Goal: Task Accomplishment & Management: Use online tool/utility

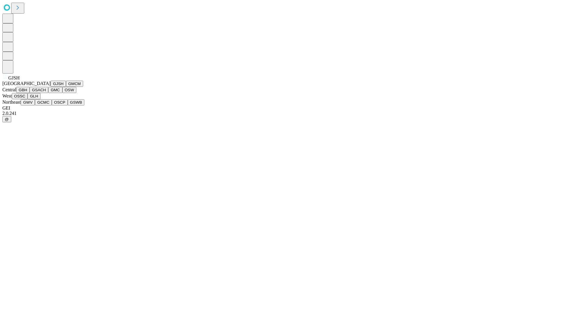
click at [51, 87] on button "GJSH" at bounding box center [58, 84] width 15 height 6
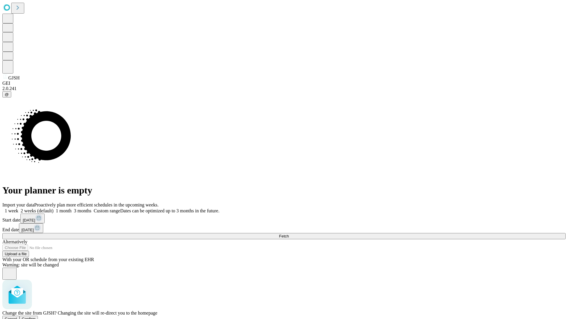
click at [36, 317] on span "Confirm" at bounding box center [29, 319] width 14 height 4
click at [72, 208] on label "1 month" at bounding box center [63, 210] width 18 height 5
click at [289, 234] on span "Fetch" at bounding box center [284, 236] width 10 height 4
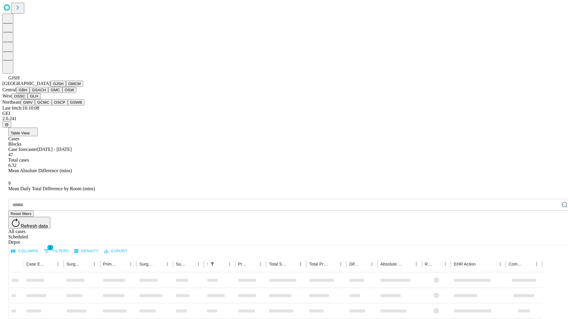
click at [66, 87] on button "GMCM" at bounding box center [74, 84] width 17 height 6
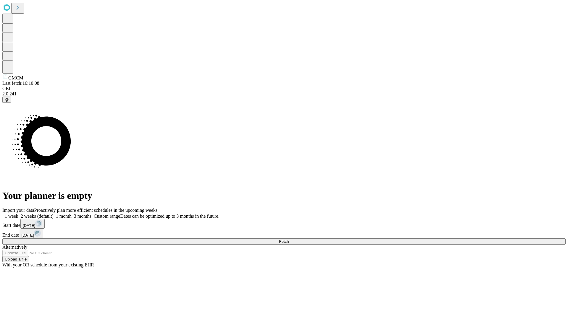
click at [72, 214] on label "1 month" at bounding box center [63, 216] width 18 height 5
click at [289, 239] on span "Fetch" at bounding box center [284, 241] width 10 height 4
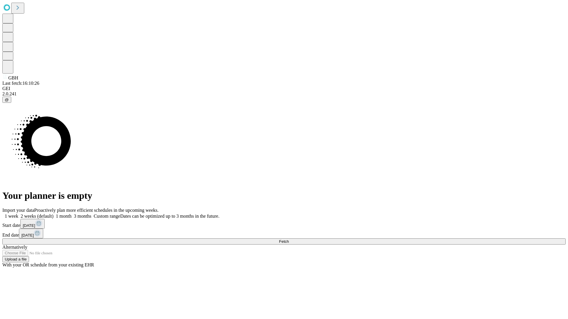
click at [72, 214] on label "1 month" at bounding box center [63, 216] width 18 height 5
click at [289, 239] on span "Fetch" at bounding box center [284, 241] width 10 height 4
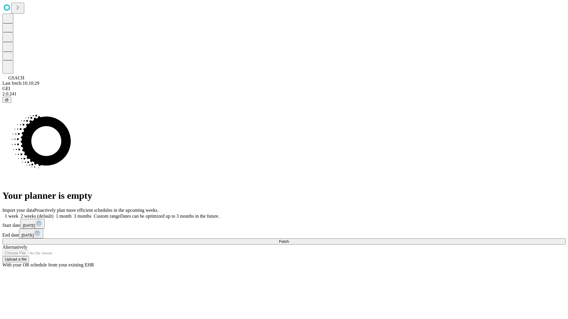
click at [72, 214] on label "1 month" at bounding box center [63, 216] width 18 height 5
click at [289, 239] on span "Fetch" at bounding box center [284, 241] width 10 height 4
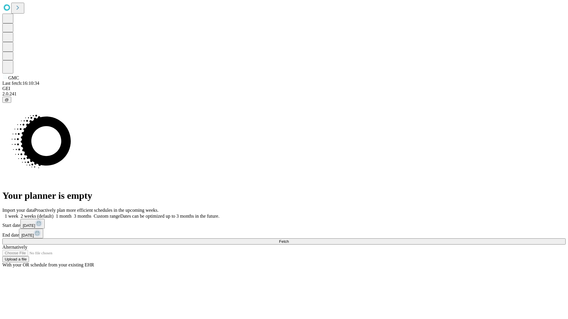
click at [72, 214] on label "1 month" at bounding box center [63, 216] width 18 height 5
click at [289, 239] on span "Fetch" at bounding box center [284, 241] width 10 height 4
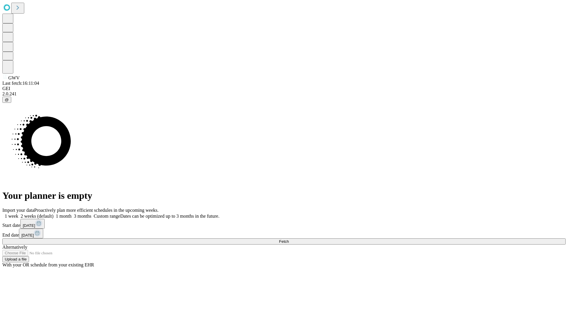
click at [72, 214] on label "1 month" at bounding box center [63, 216] width 18 height 5
click at [289, 239] on span "Fetch" at bounding box center [284, 241] width 10 height 4
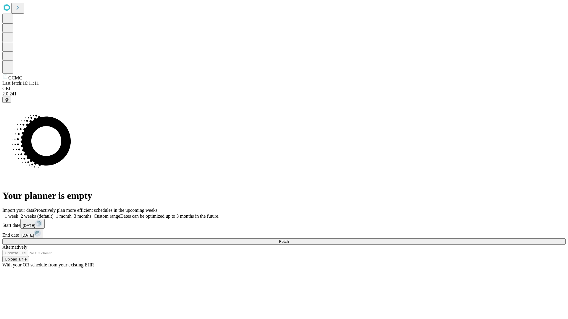
click at [289, 239] on span "Fetch" at bounding box center [284, 241] width 10 height 4
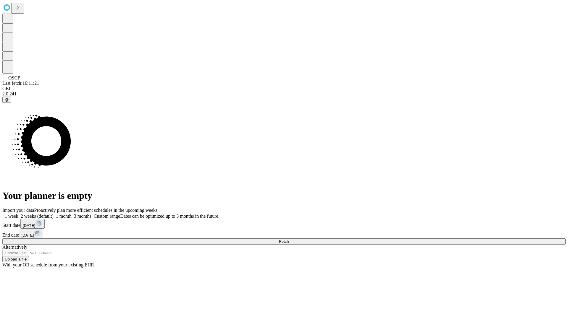
click at [72, 214] on label "1 month" at bounding box center [63, 216] width 18 height 5
click at [289, 239] on span "Fetch" at bounding box center [284, 241] width 10 height 4
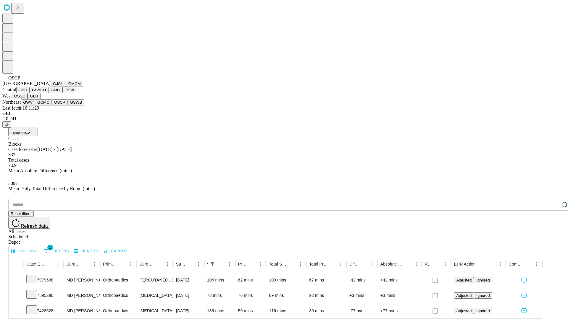
click at [68, 106] on button "GSWB" at bounding box center [76, 102] width 17 height 6
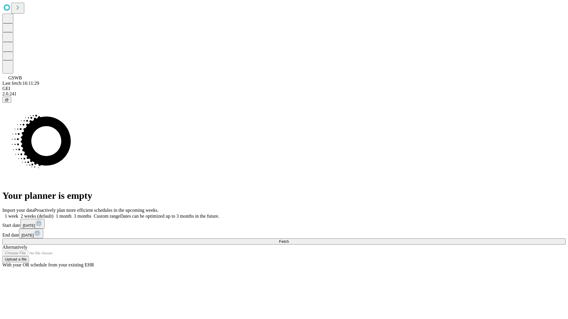
click at [289, 239] on span "Fetch" at bounding box center [284, 241] width 10 height 4
